Goal: Find contact information: Find contact information

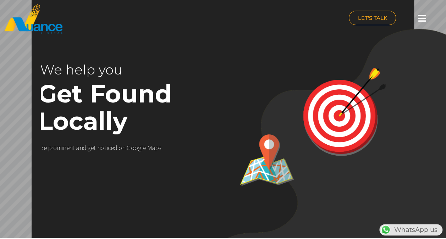
click at [417, 13] on div at bounding box center [422, 19] width 14 height 16
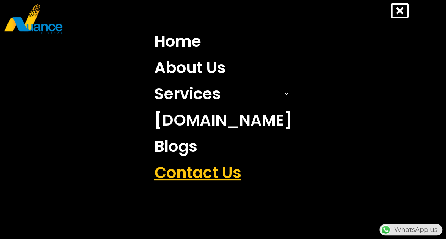
scroll to position [0, 2]
click at [227, 170] on link "Contact Us" at bounding box center [223, 172] width 148 height 26
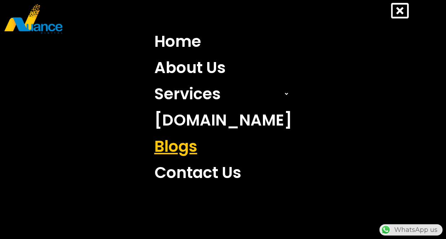
scroll to position [0, 0]
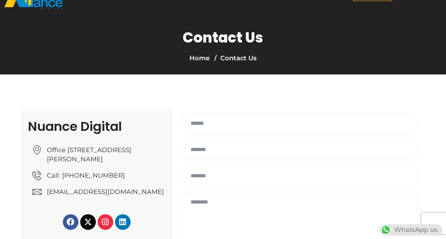
scroll to position [71, 0]
